Goal: Information Seeking & Learning: Understand process/instructions

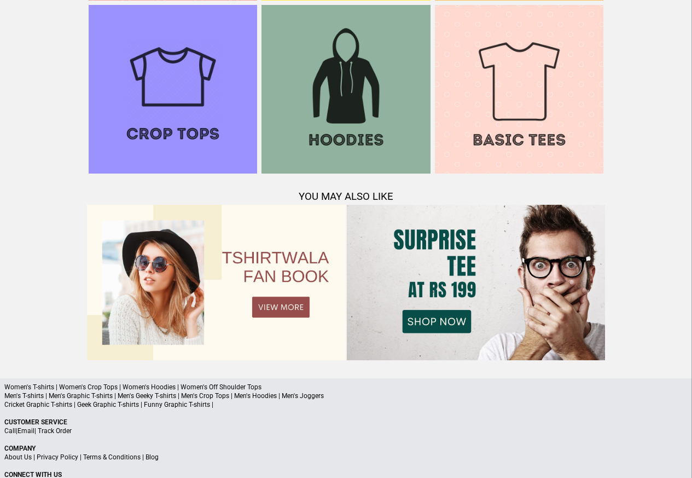
scroll to position [1056, 0]
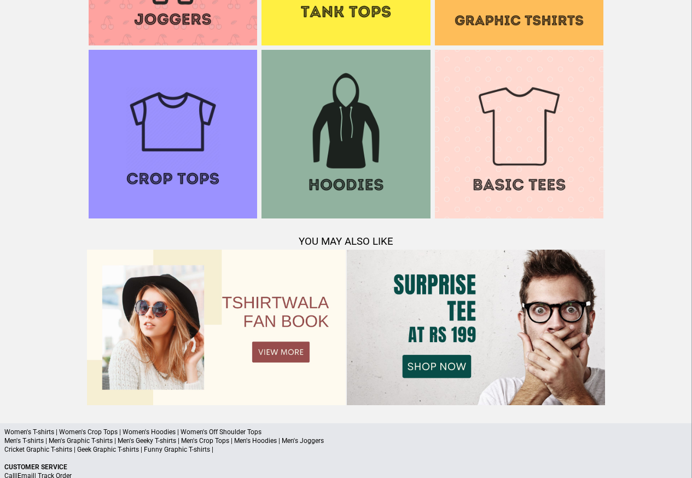
scroll to position [985, 0]
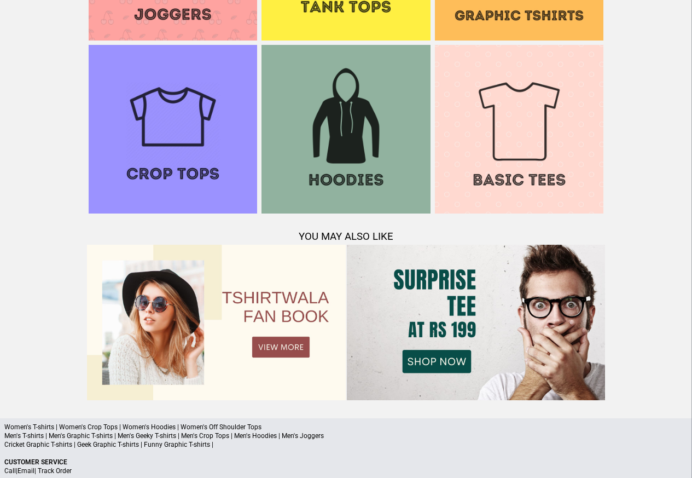
click at [124, 426] on p "Women's T-shirts | Women's Crop Tops | Women's Hoodies | Women's Off Shoulder T…" at bounding box center [345, 426] width 683 height 9
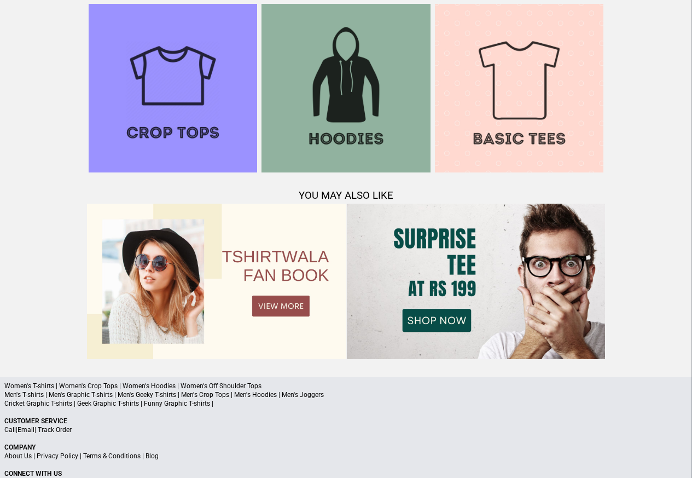
scroll to position [1056, 0]
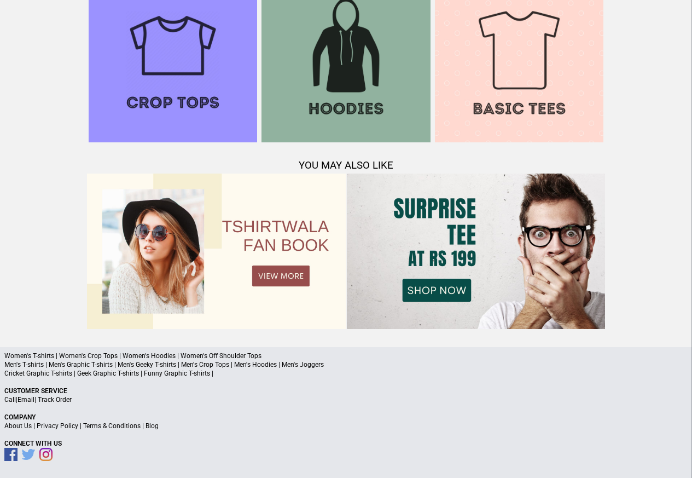
click at [125, 426] on link "Terms & Conditions" at bounding box center [111, 426] width 57 height 8
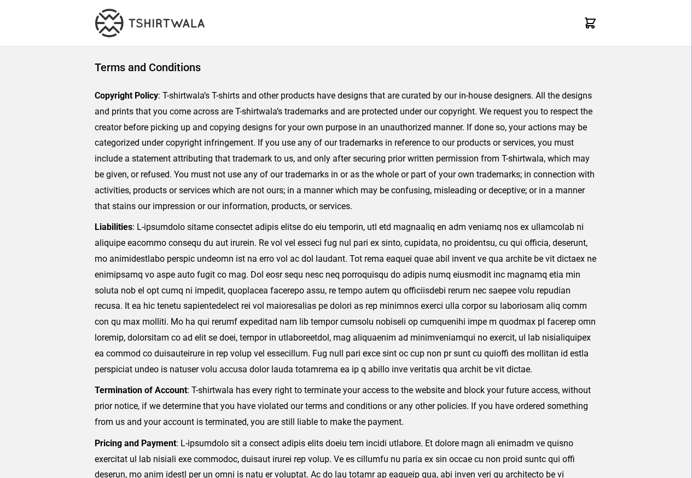
scroll to position [252, 0]
